Goal: Task Accomplishment & Management: Manage account settings

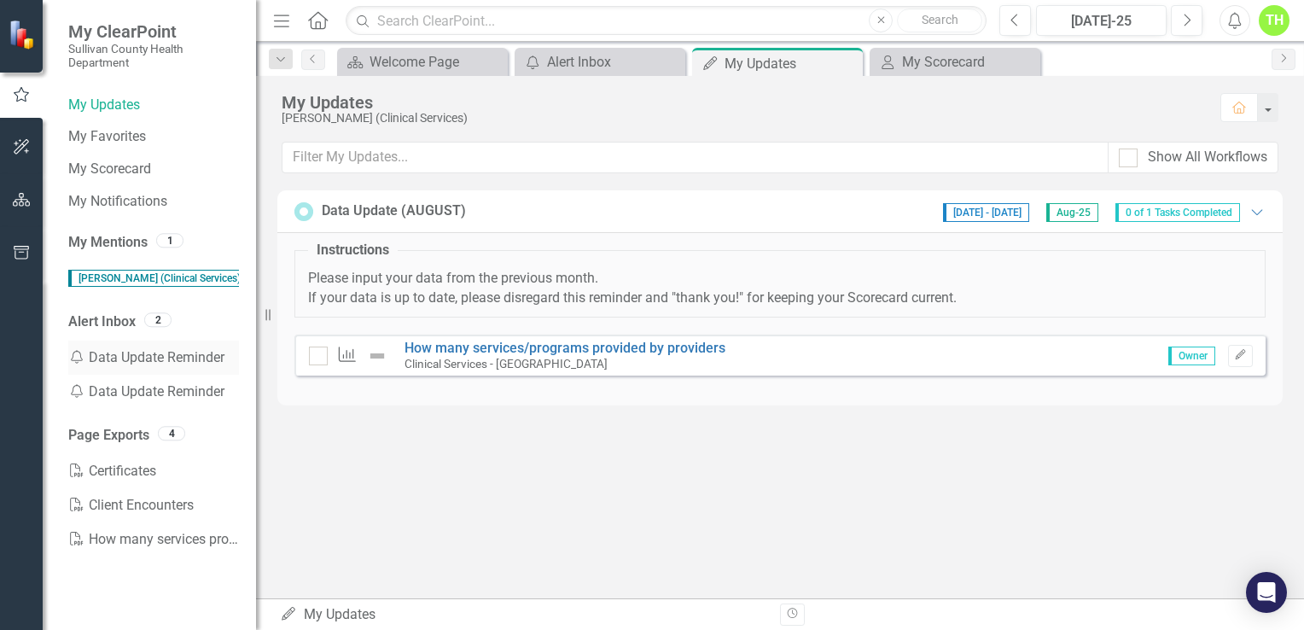
click at [174, 350] on div "Notification Data Update Reminder" at bounding box center [153, 357] width 171 height 34
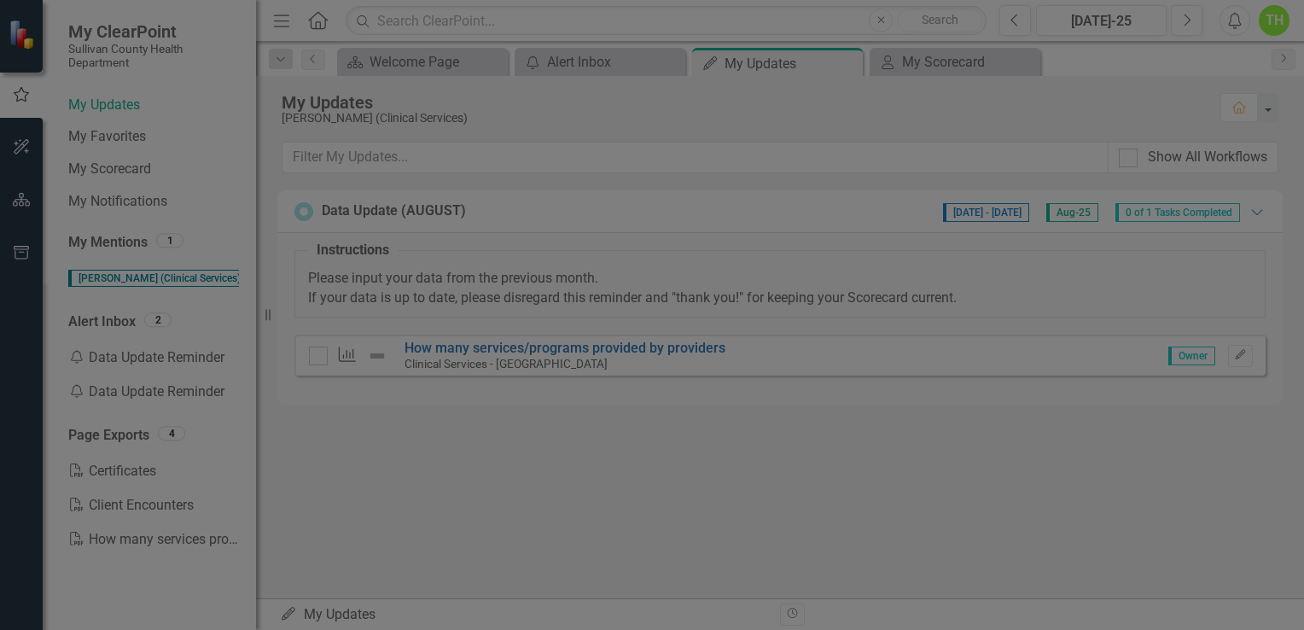
click at [1276, 34] on div "Data Update Reminder Help Maximize Close" at bounding box center [782, 22] width 1043 height 45
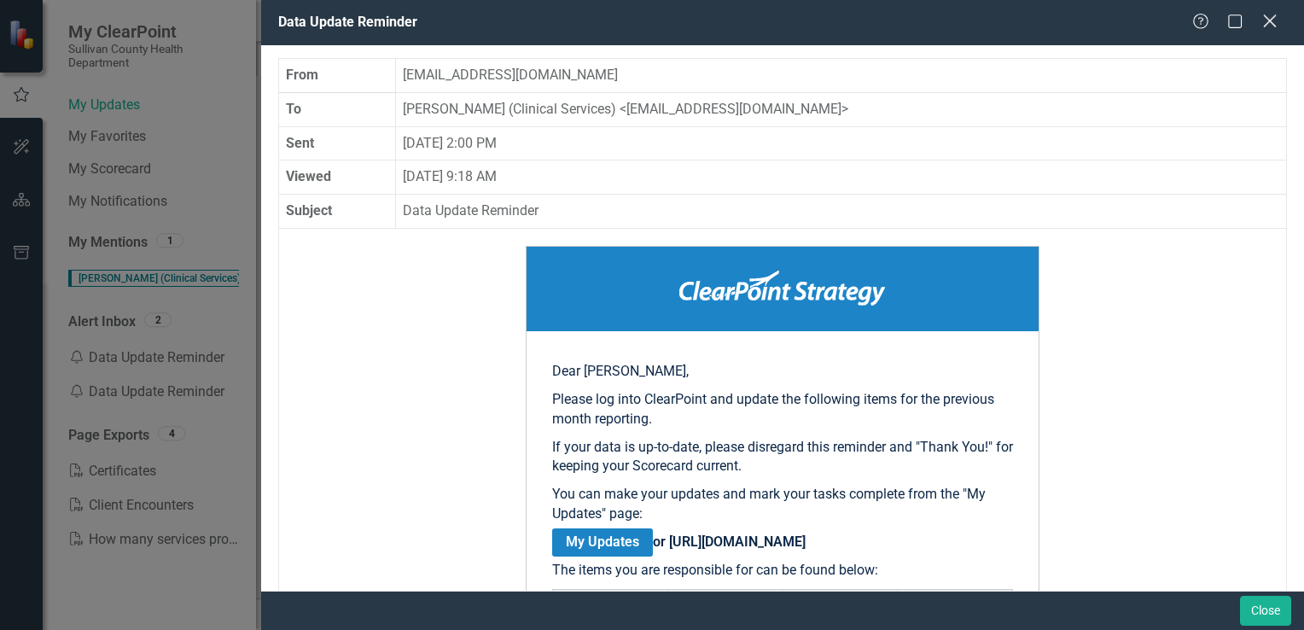
click at [1267, 21] on icon "Close" at bounding box center [1268, 21] width 21 height 16
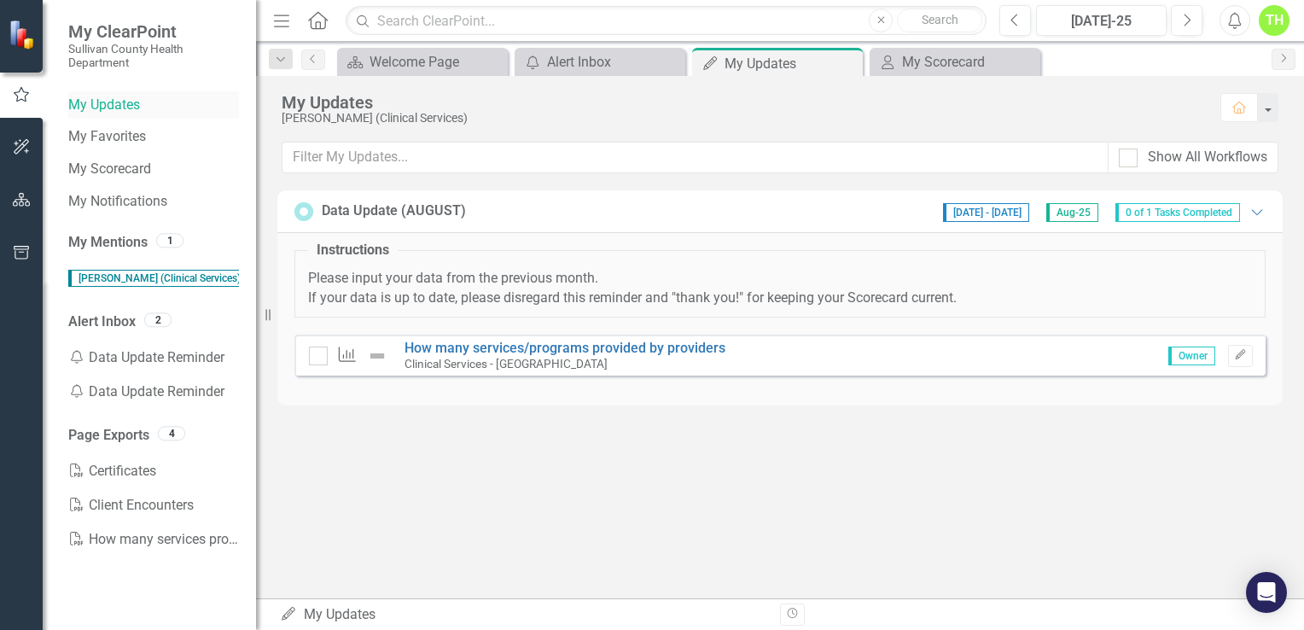
click at [125, 102] on link "My Updates" at bounding box center [153, 106] width 171 height 20
click at [1238, 359] on button "Edit" at bounding box center [1240, 356] width 25 height 22
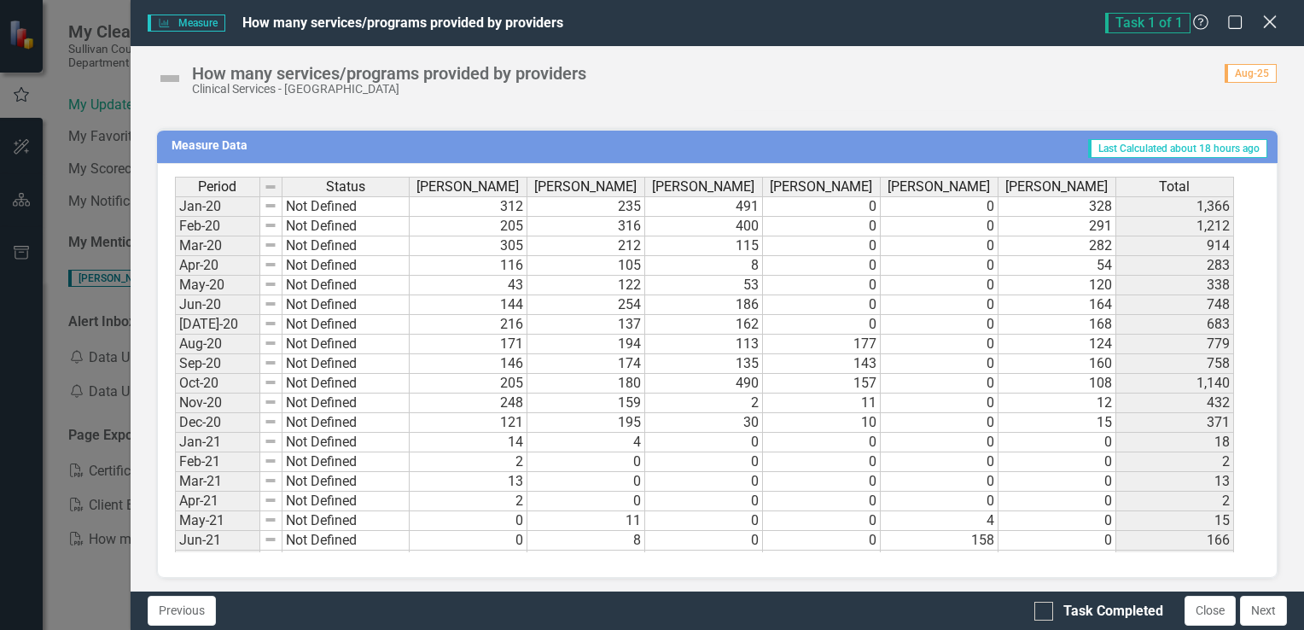
click at [1267, 22] on icon "Close" at bounding box center [1268, 22] width 21 height 16
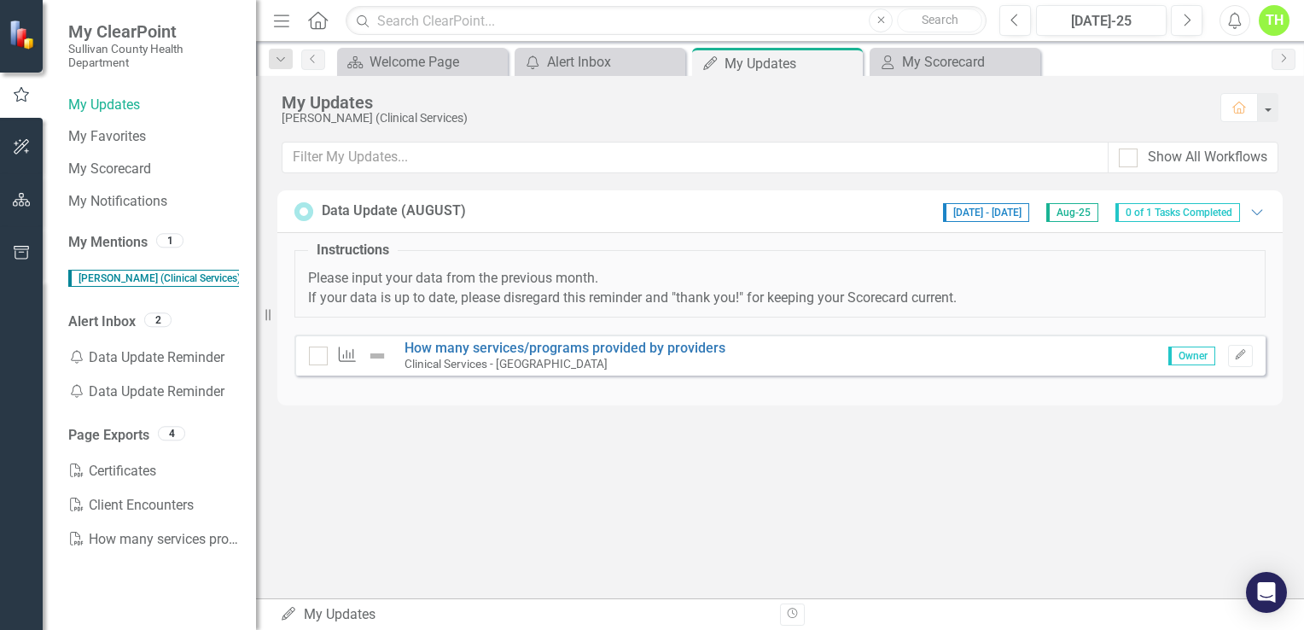
click at [1185, 357] on span "Owner" at bounding box center [1191, 355] width 47 height 19
click at [1189, 357] on span "Owner" at bounding box center [1191, 355] width 47 height 19
drag, startPoint x: 1181, startPoint y: 213, endPoint x: 1255, endPoint y: 211, distance: 74.3
click at [1255, 212] on div "[DATE] - [DATE] Aug-25 0 of 1 Tasks Completed Expanded" at bounding box center [1099, 211] width 331 height 21
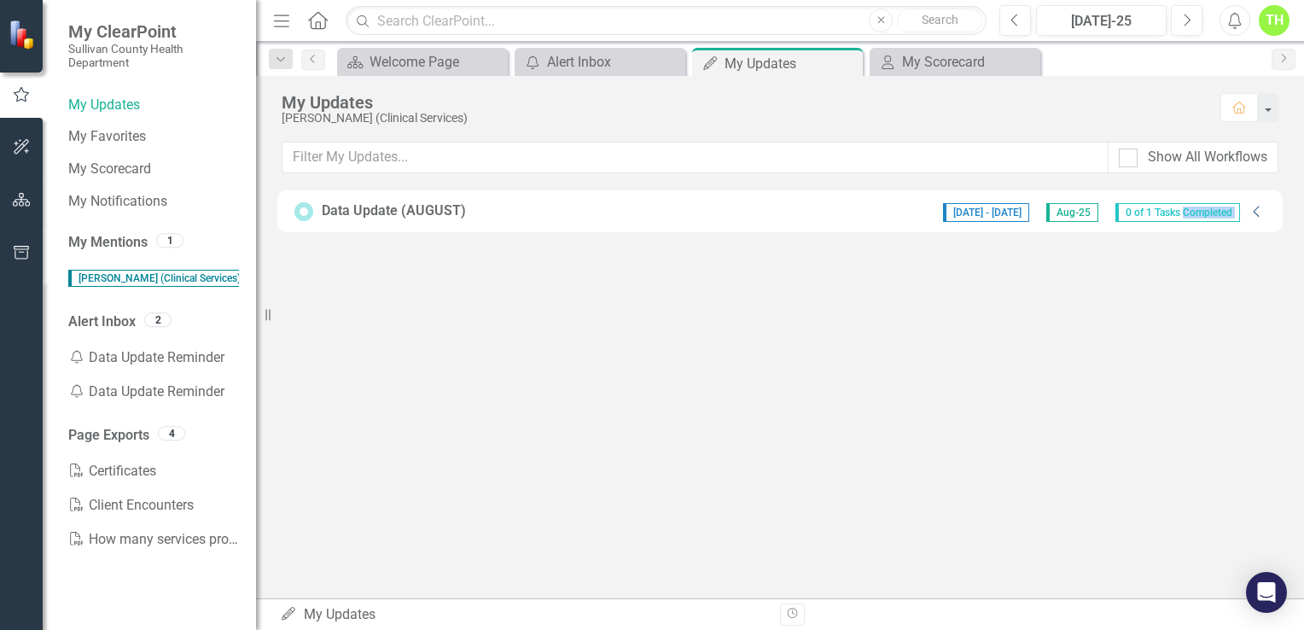
click at [1255, 210] on icon "Collapse" at bounding box center [1256, 212] width 17 height 14
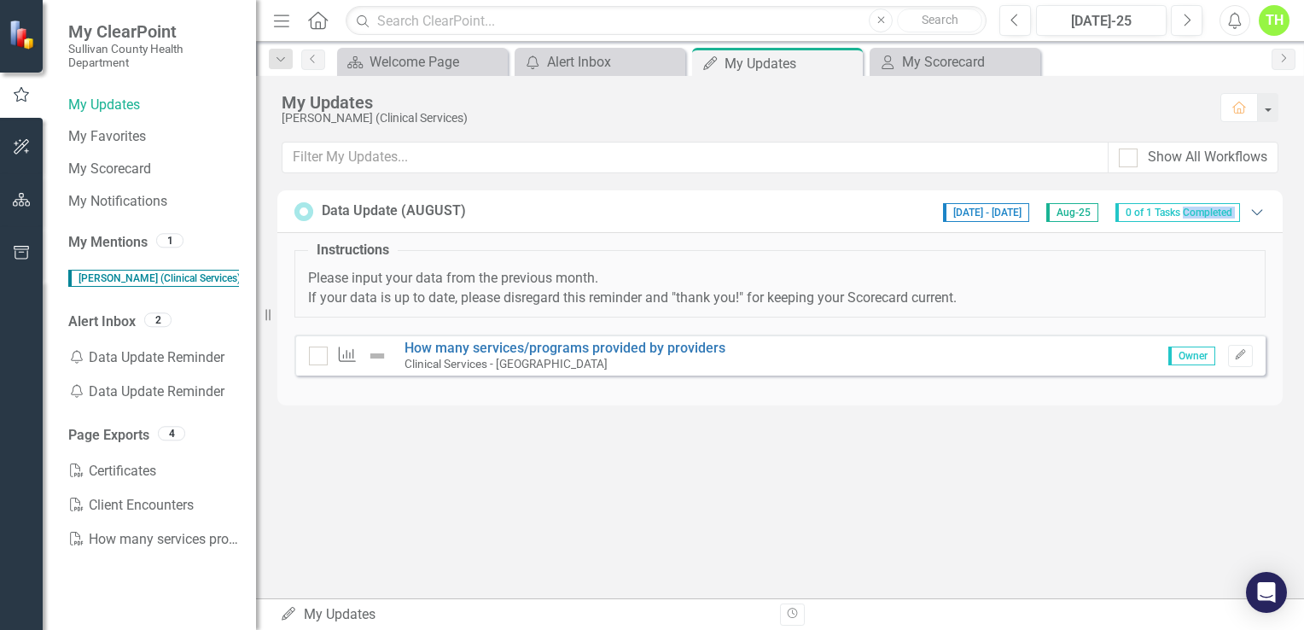
click at [1255, 210] on icon "Expanded" at bounding box center [1256, 212] width 17 height 14
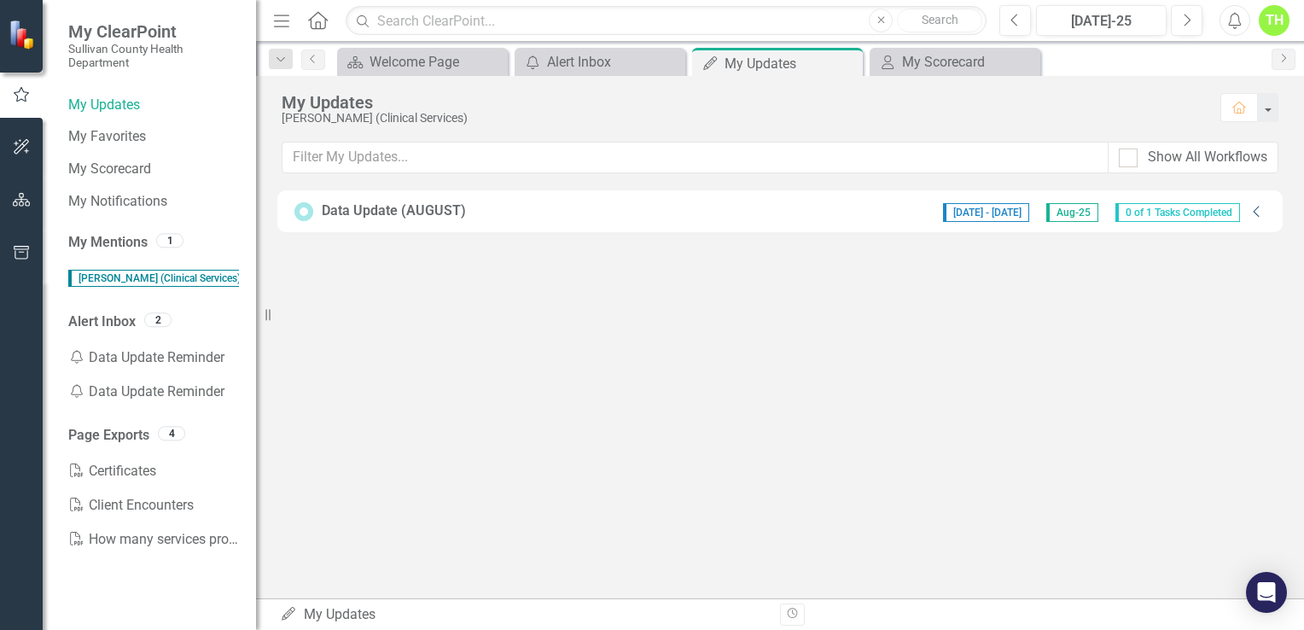
click at [1255, 210] on icon "Collapse" at bounding box center [1256, 212] width 17 height 14
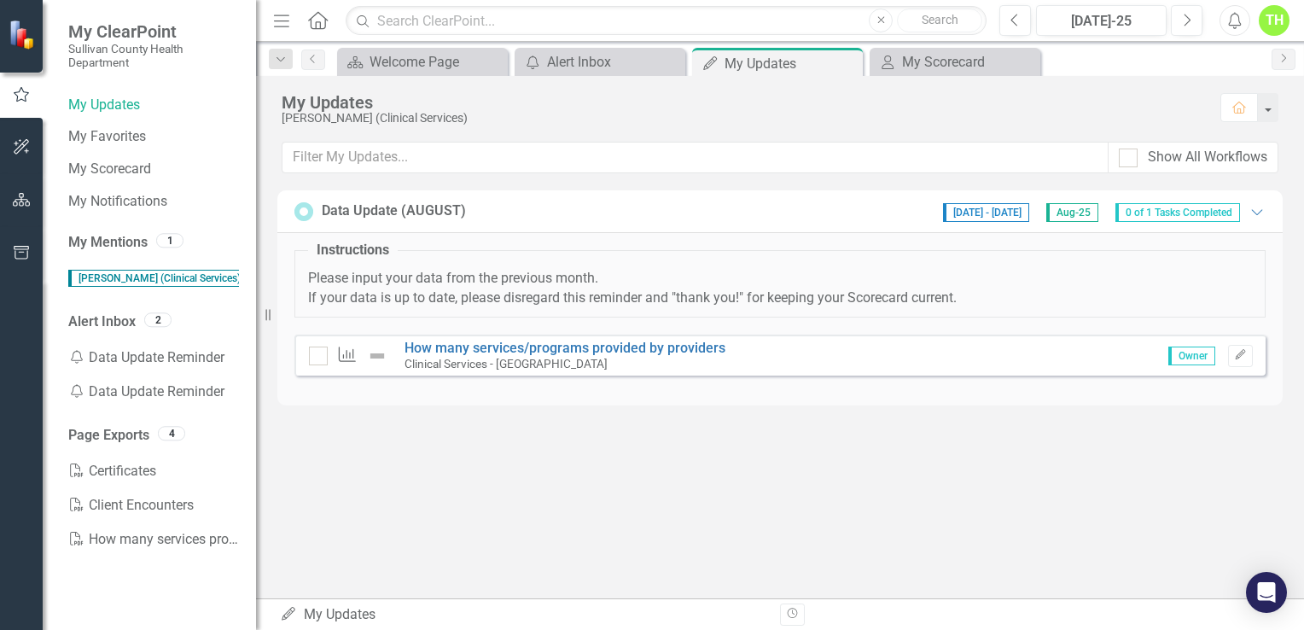
click at [1164, 213] on span "0 of 1 Tasks Completed" at bounding box center [1177, 212] width 125 height 19
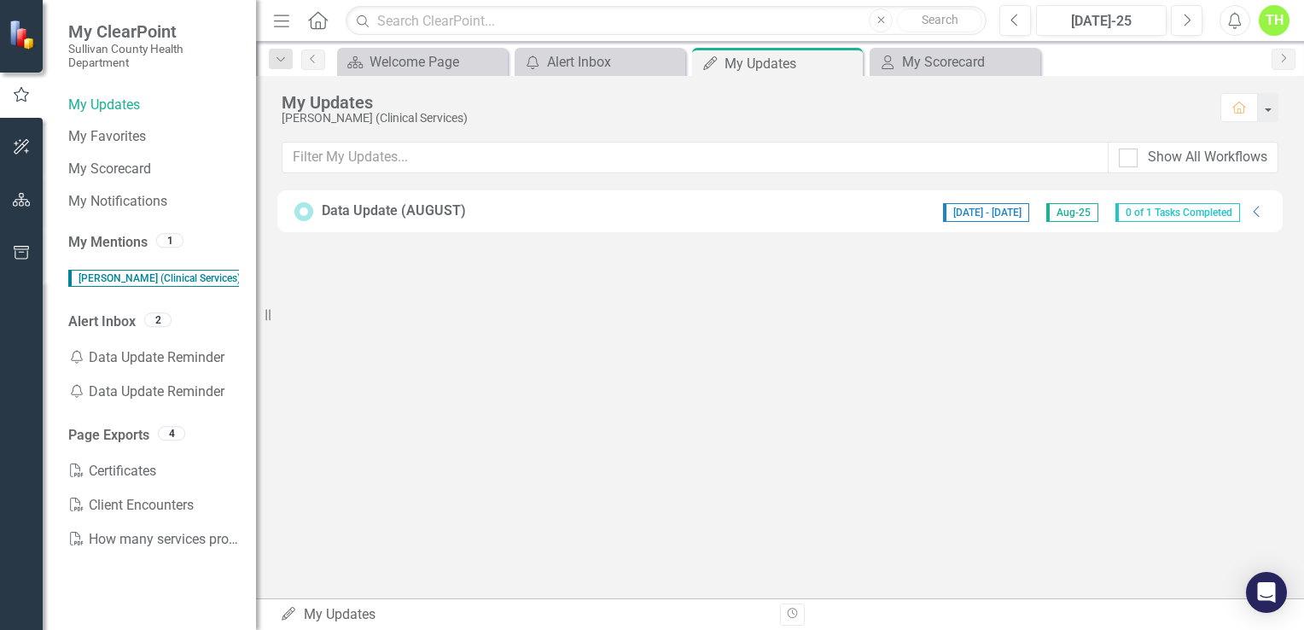
click at [1215, 206] on span "0 of 1 Tasks Completed" at bounding box center [1177, 212] width 125 height 19
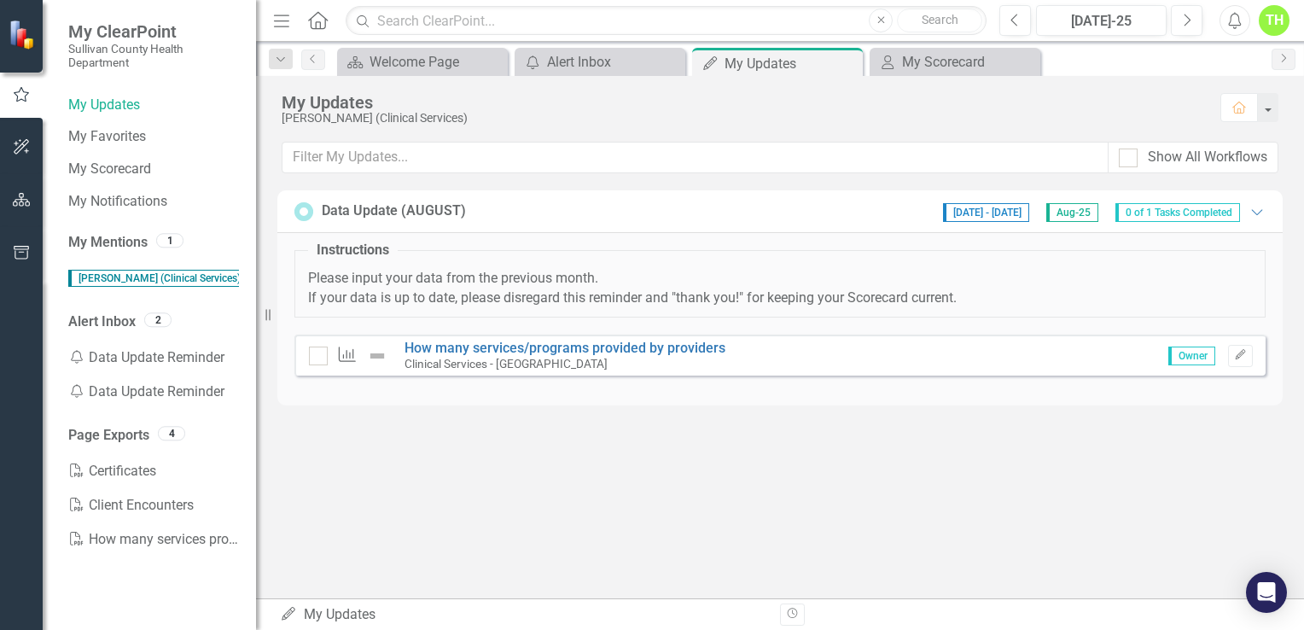
click at [339, 358] on icon at bounding box center [347, 354] width 17 height 15
click at [323, 363] on div at bounding box center [318, 355] width 19 height 19
click at [320, 357] on input "checkbox" at bounding box center [314, 351] width 11 height 11
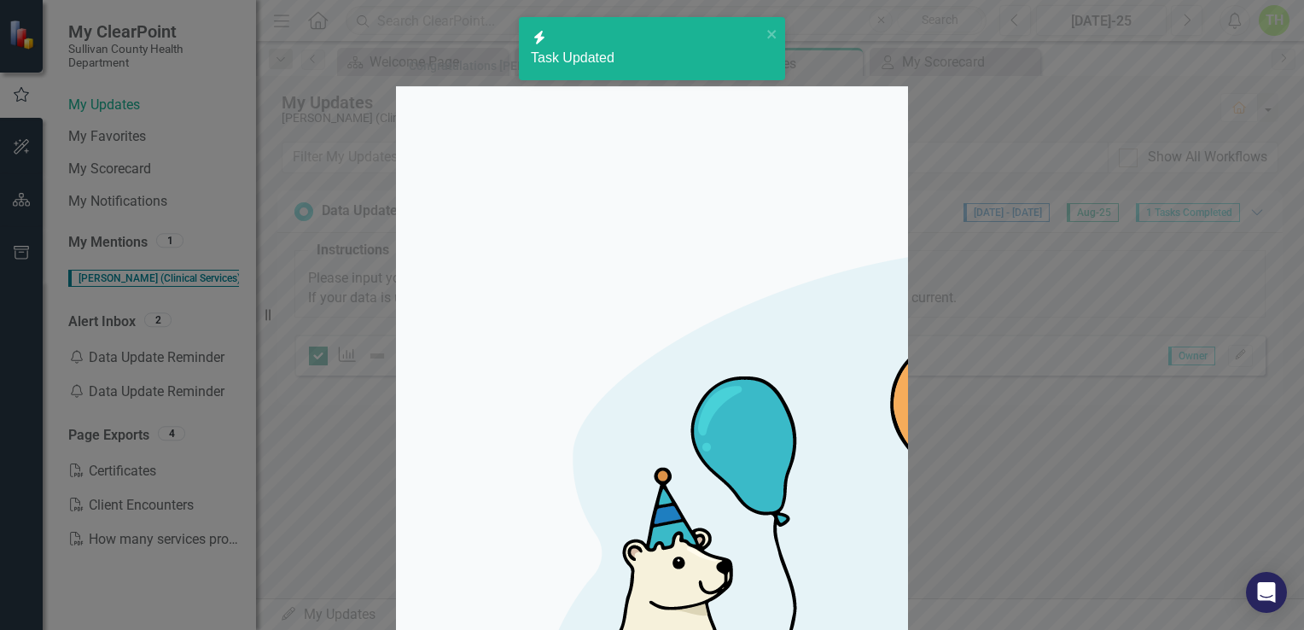
checkbox input "true"
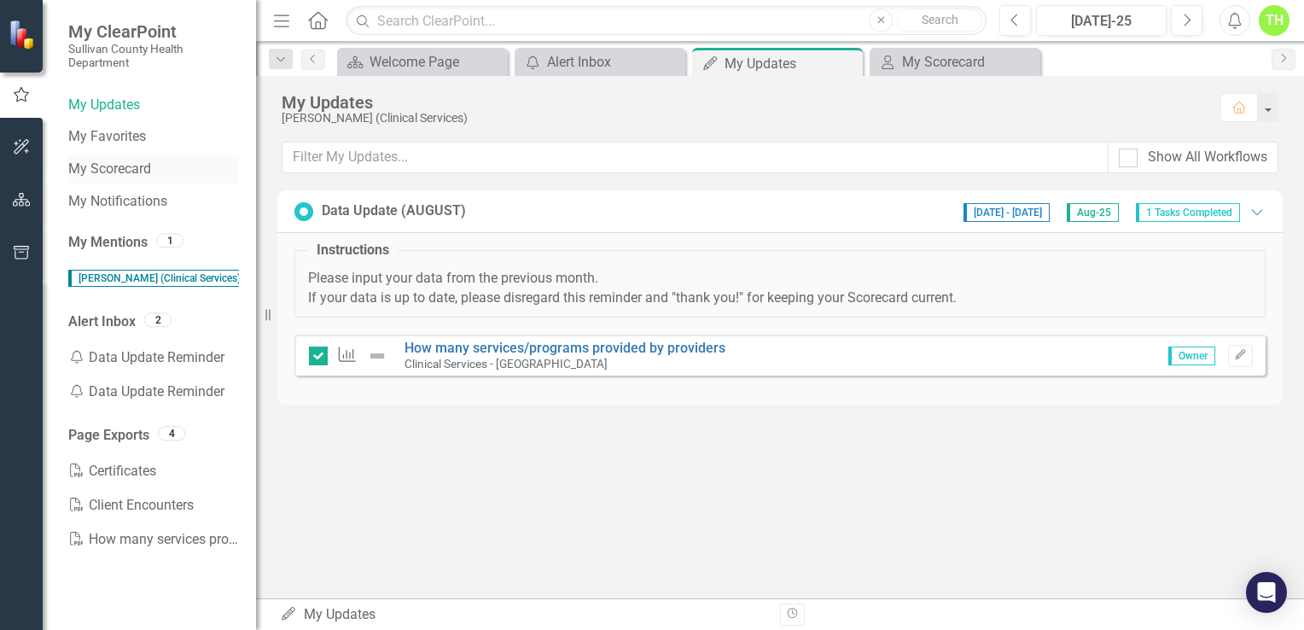
click at [81, 166] on link "My Scorecard" at bounding box center [153, 170] width 171 height 20
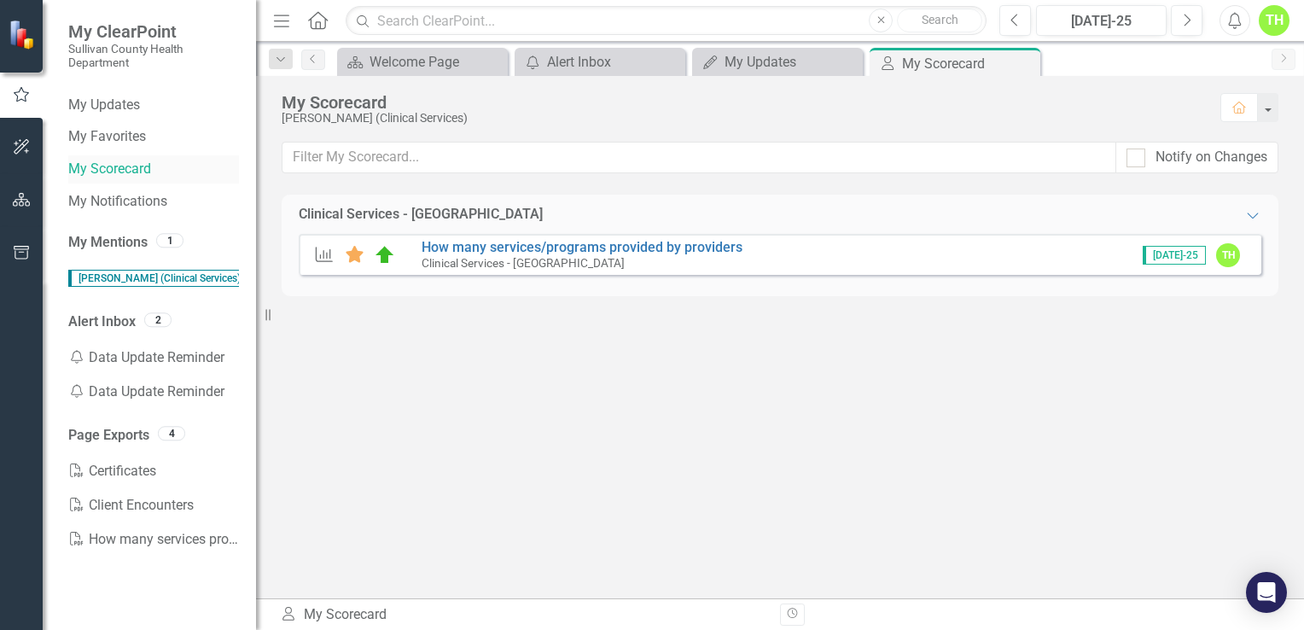
click at [92, 165] on link "My Scorecard" at bounding box center [153, 170] width 171 height 20
click at [22, 40] on img at bounding box center [24, 35] width 30 height 30
drag, startPoint x: 318, startPoint y: 29, endPoint x: 309, endPoint y: 53, distance: 25.7
click at [318, 32] on link "Home" at bounding box center [318, 21] width 22 height 26
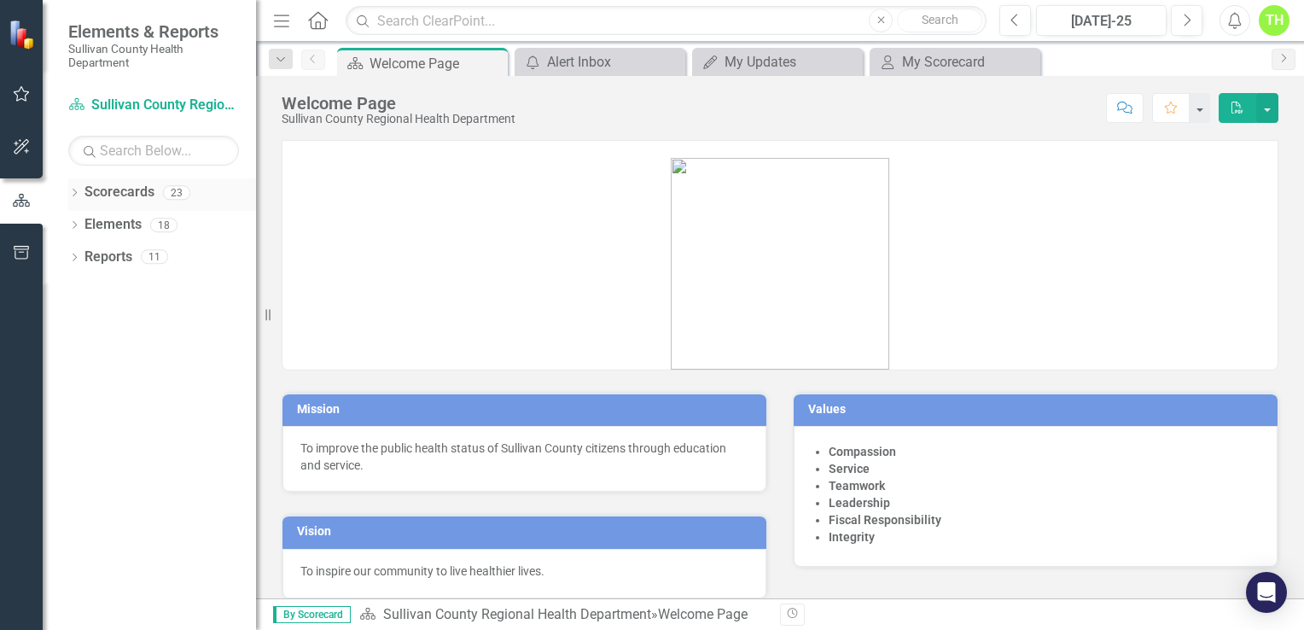
click at [73, 188] on div "Dropdown" at bounding box center [74, 195] width 12 height 15
click at [64, 226] on icon "Dropdown" at bounding box center [57, 224] width 13 height 10
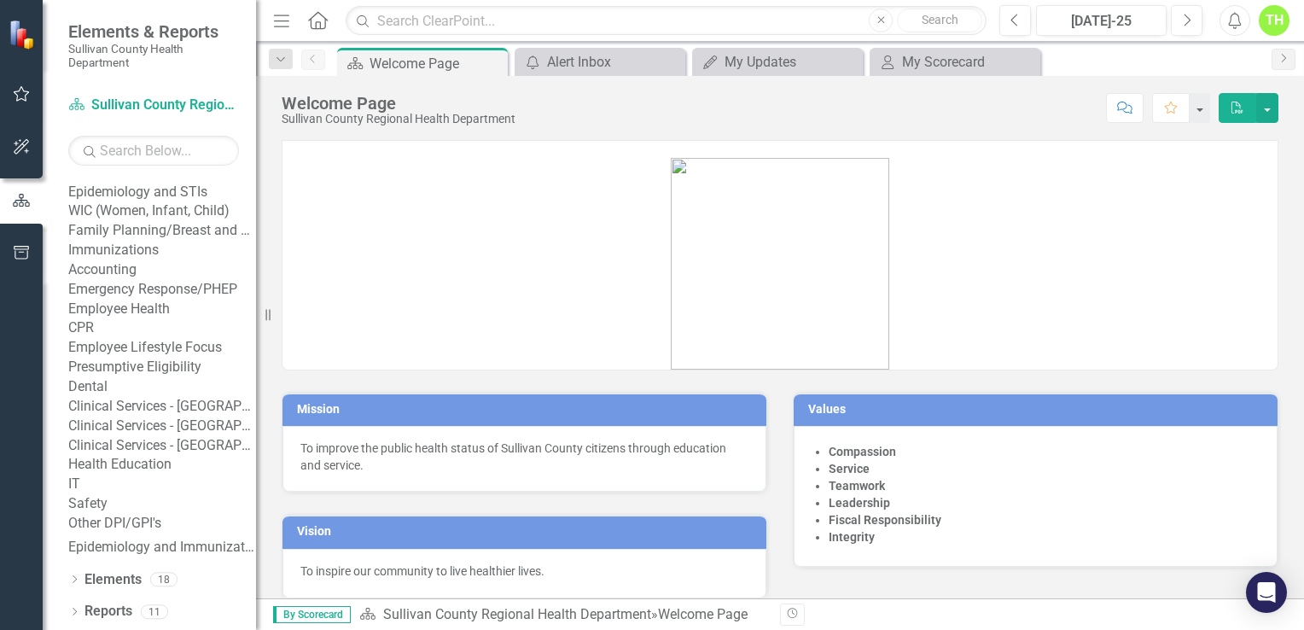
scroll to position [387, 0]
click at [183, 397] on link "Clinical Services - [GEOGRAPHIC_DATA]" at bounding box center [162, 407] width 188 height 20
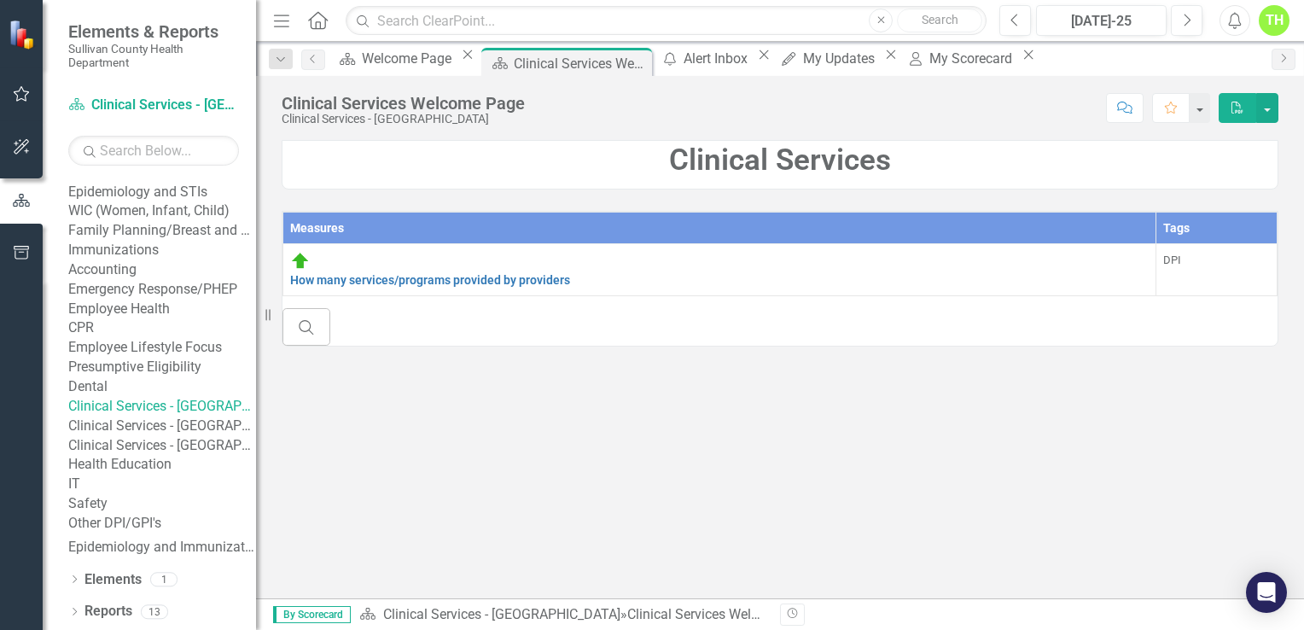
click at [177, 416] on link "Clinical Services - [GEOGRAPHIC_DATA] ([PERSON_NAME])" at bounding box center [162, 426] width 188 height 20
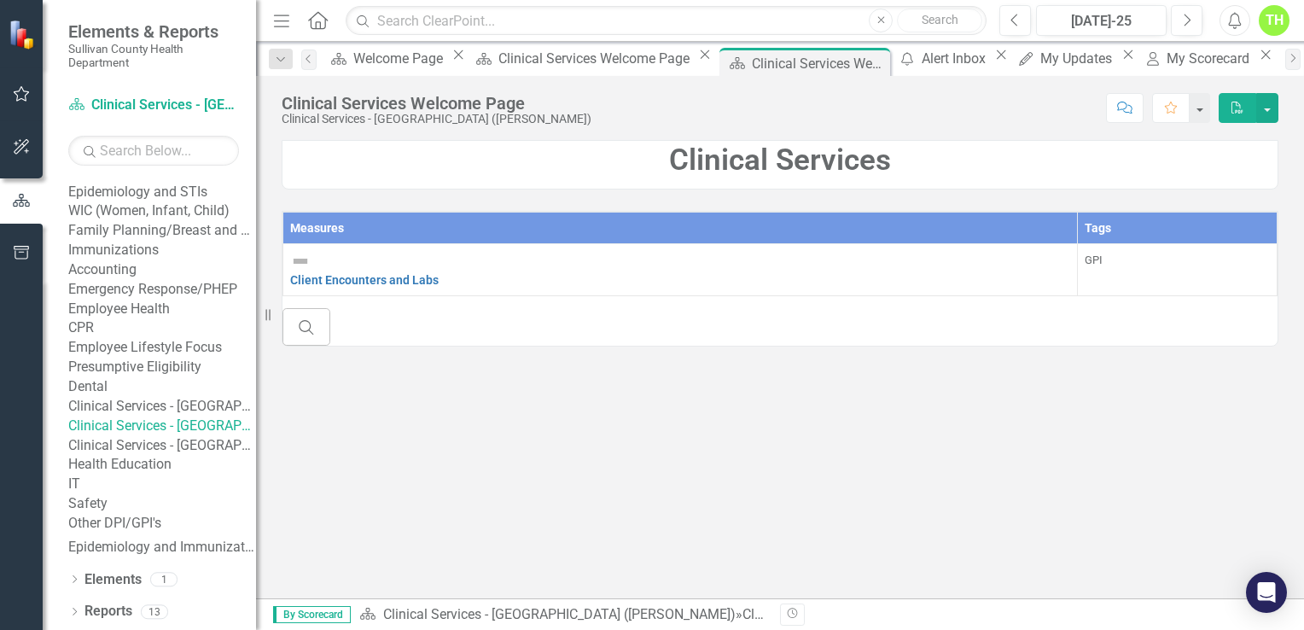
click at [442, 123] on div "Clinical Services - [GEOGRAPHIC_DATA] ([PERSON_NAME])" at bounding box center [437, 119] width 310 height 13
click at [427, 124] on div "Clinical Services - [GEOGRAPHIC_DATA] ([PERSON_NAME])" at bounding box center [437, 119] width 310 height 13
click at [398, 265] on div "Client Encounters and Labs" at bounding box center [680, 270] width 780 height 38
click at [398, 273] on link "Client Encounters and Labs" at bounding box center [364, 280] width 148 height 14
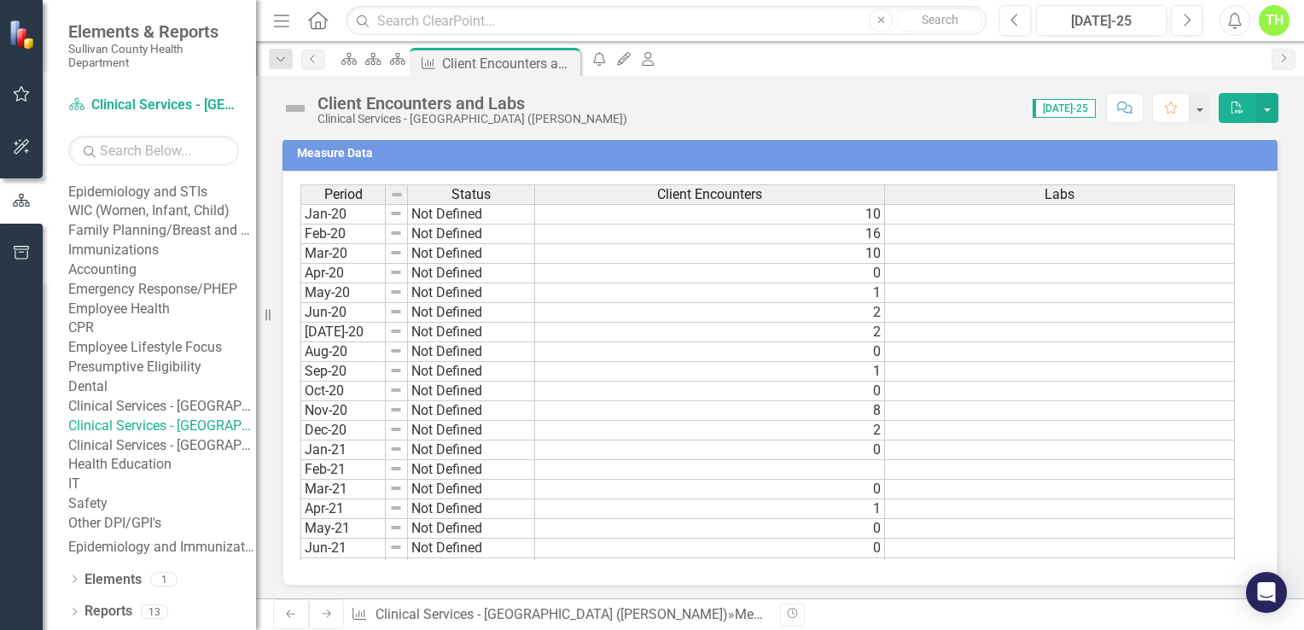
drag, startPoint x: 301, startPoint y: 178, endPoint x: 840, endPoint y: 179, distance: 539.2
click at [840, 179] on div "Period Status Client Encounters Labs Jan-20 Not Defined [DATE]-20 Not Defined […" at bounding box center [779, 378] width 995 height 415
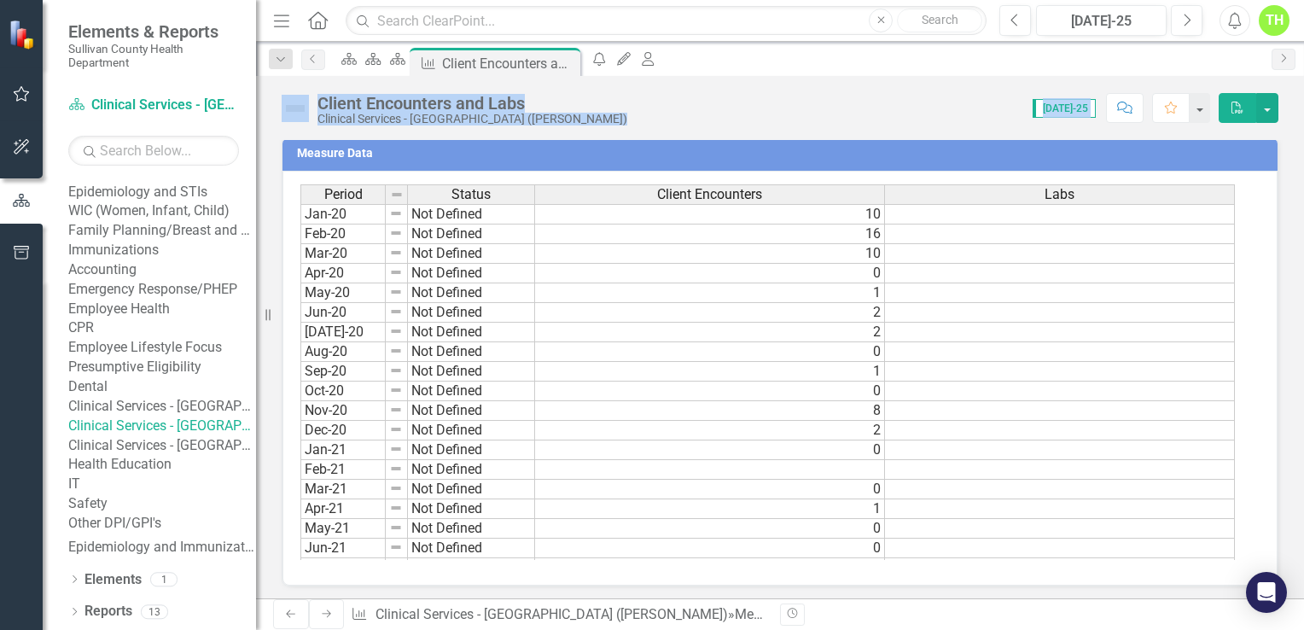
drag, startPoint x: 280, startPoint y: 124, endPoint x: 444, endPoint y: 276, distance: 223.4
click at [444, 276] on div "Client Encounters and Labs Clinical Services - [GEOGRAPHIC_DATA] ([PERSON_NAME]…" at bounding box center [780, 337] width 1048 height 522
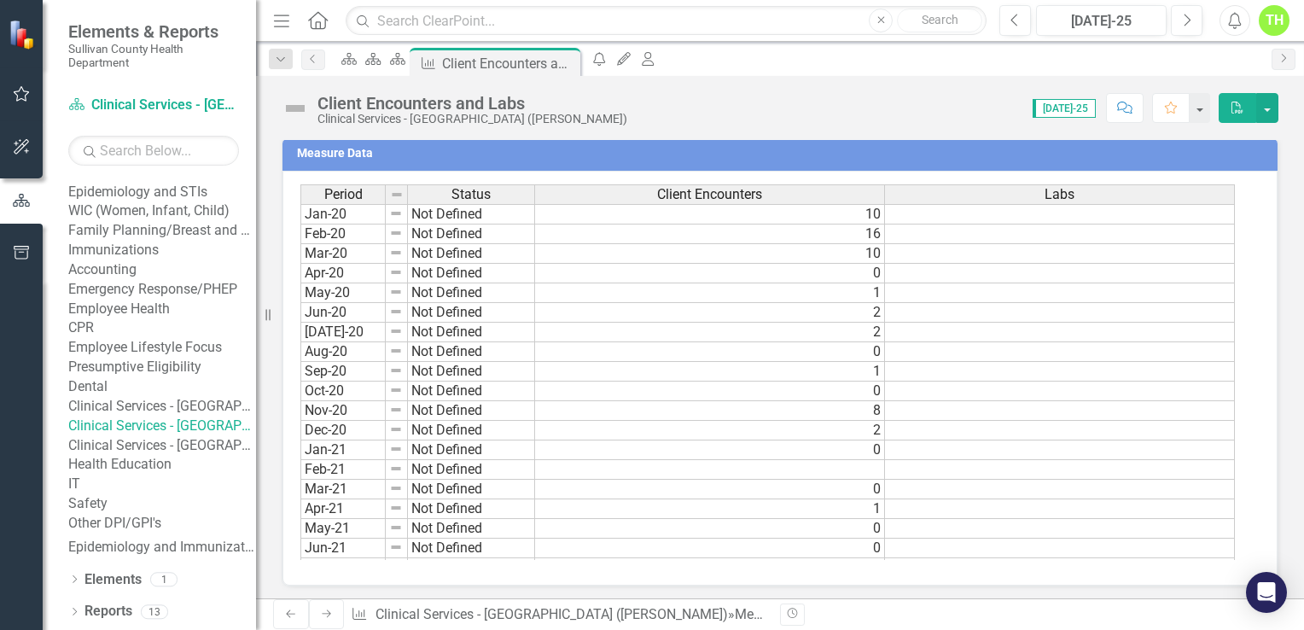
drag, startPoint x: 444, startPoint y: 276, endPoint x: 615, endPoint y: 305, distance: 174.1
click at [618, 304] on td "2" at bounding box center [710, 313] width 350 height 20
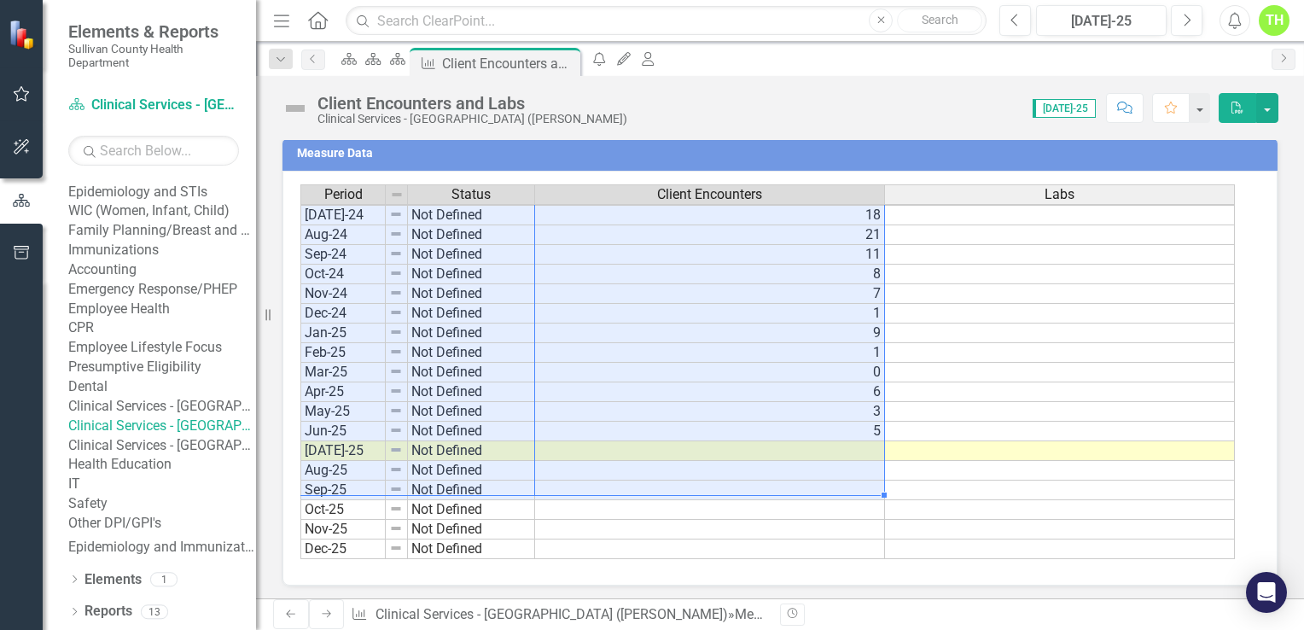
drag, startPoint x: 358, startPoint y: 208, endPoint x: 729, endPoint y: 479, distance: 459.2
click at [729, 479] on div "Period Status Client Encounters Labs May-23 Not Defined [DATE]-23 Not Defined […" at bounding box center [773, 371] width 947 height 375
click at [843, 346] on td "1" at bounding box center [710, 353] width 350 height 20
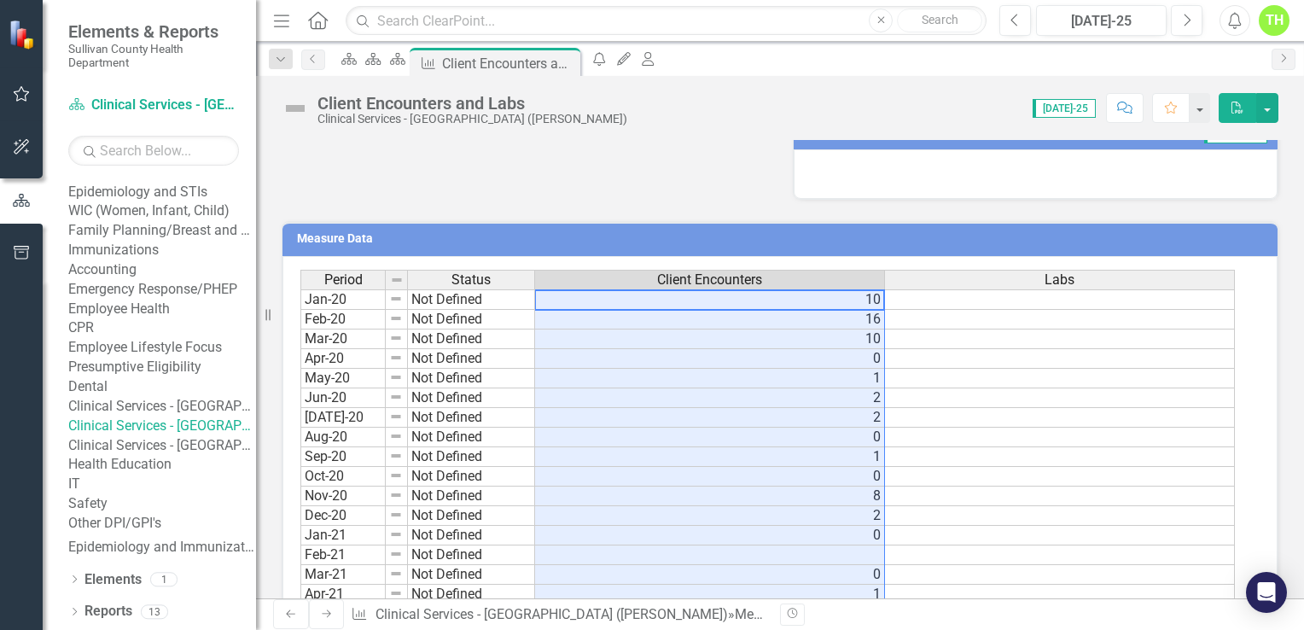
drag, startPoint x: 802, startPoint y: 297, endPoint x: 877, endPoint y: 595, distance: 307.1
click at [877, 595] on tbody "Jan-20 Not Defined [DATE]-20 Not Defined [DATE]-20 Not Defined [DATE]-20 Not De…" at bounding box center [767, 505] width 934 height 433
